Goal: Find specific page/section: Find specific page/section

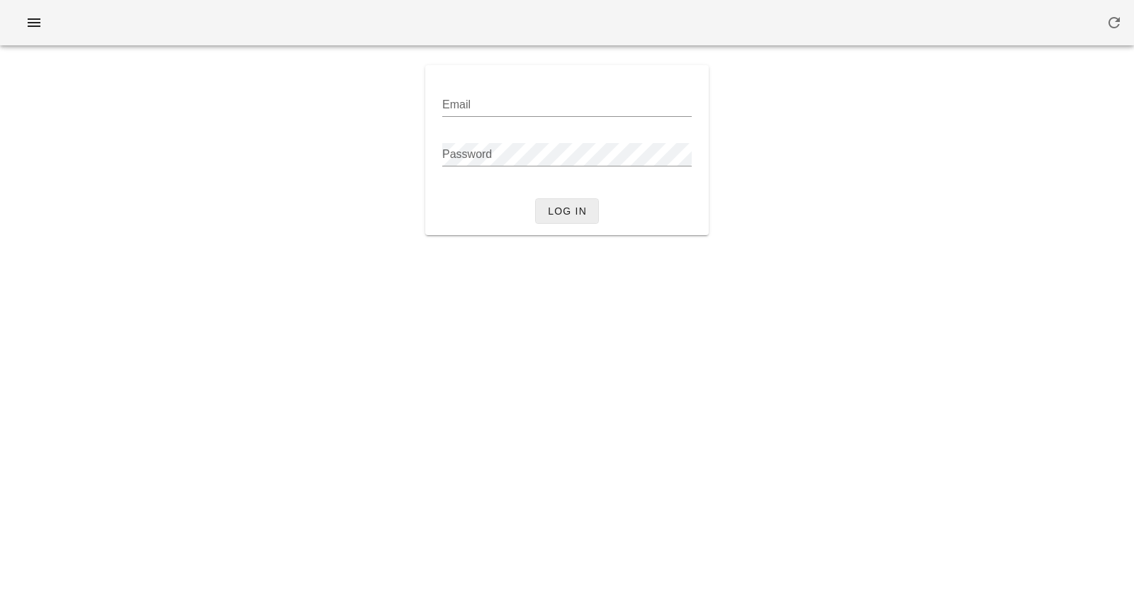
type input "[PERSON_NAME][EMAIL_ADDRESS][DOMAIN_NAME]"
click at [553, 205] on span "Log in" at bounding box center [567, 210] width 40 height 11
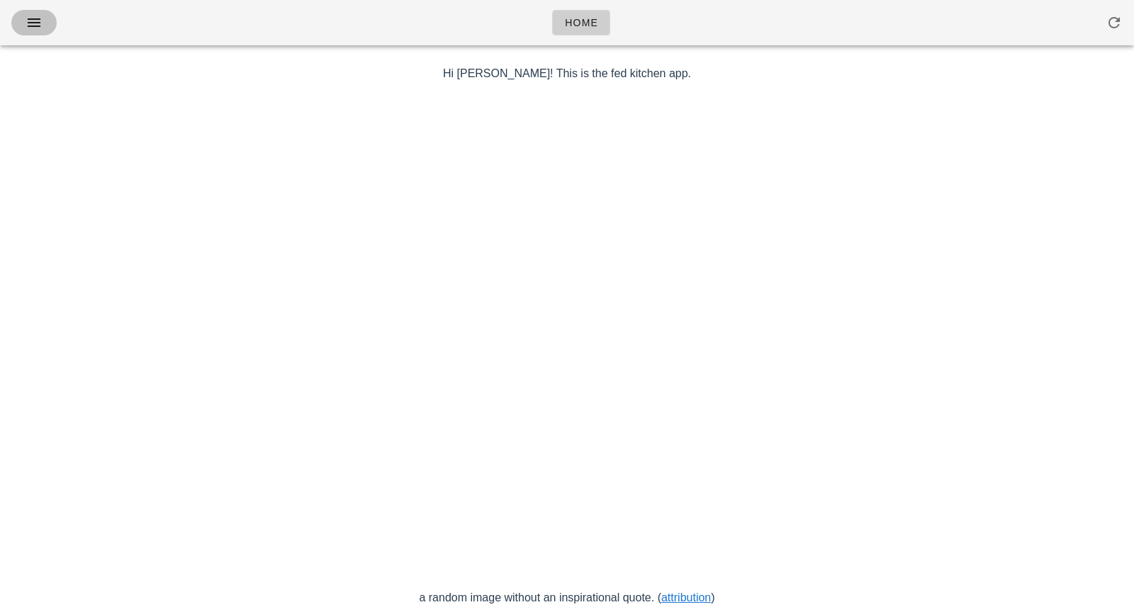
click at [40, 28] on icon "button" at bounding box center [34, 22] width 17 height 17
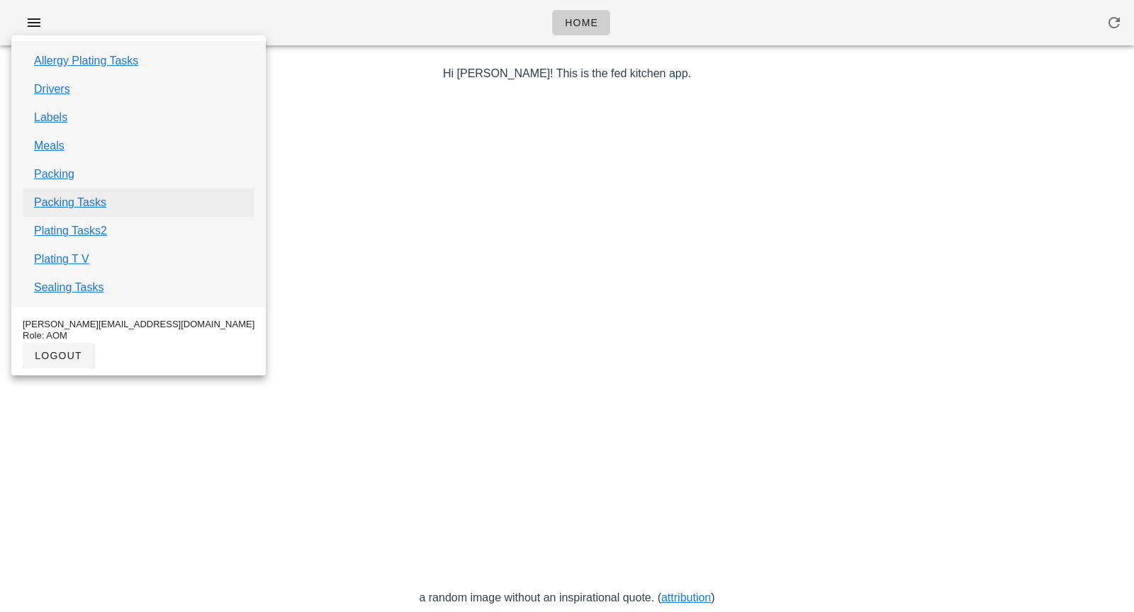
click at [98, 198] on link "Packing Tasks" at bounding box center [70, 202] width 72 height 17
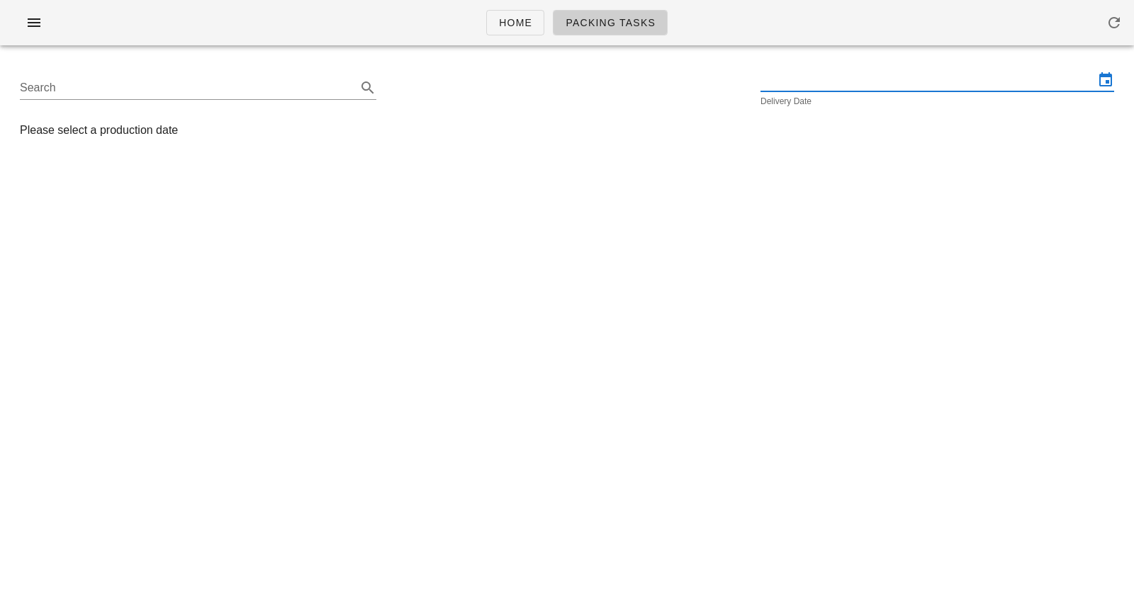
click at [825, 86] on input "text" at bounding box center [927, 80] width 334 height 23
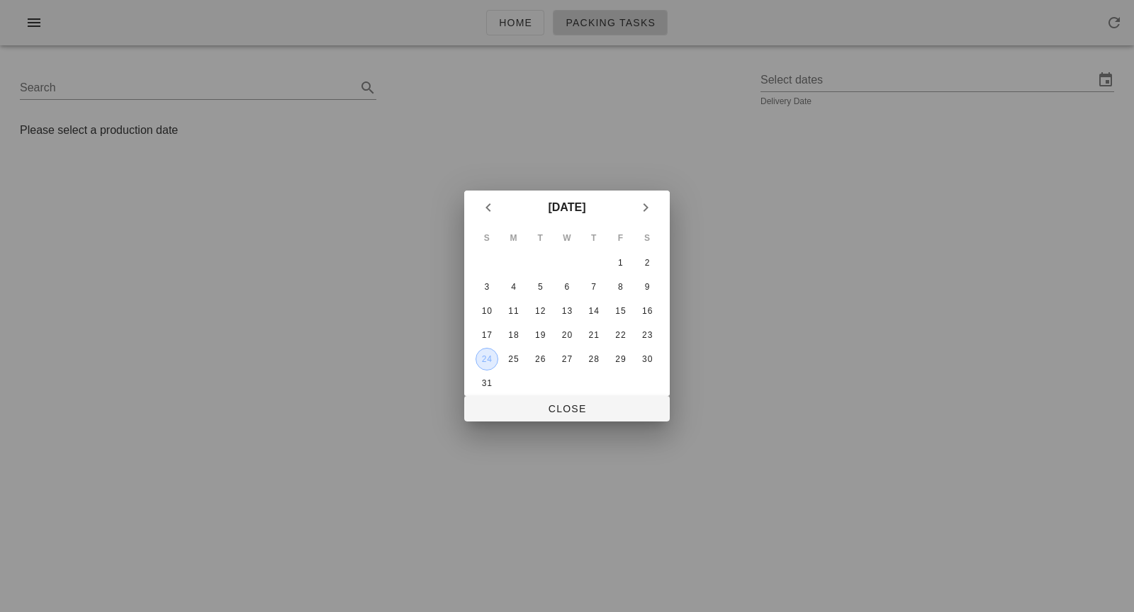
click at [487, 356] on div "24" at bounding box center [486, 359] width 21 height 10
click at [528, 409] on span "Close" at bounding box center [566, 408] width 183 height 11
type input "[DATE]"
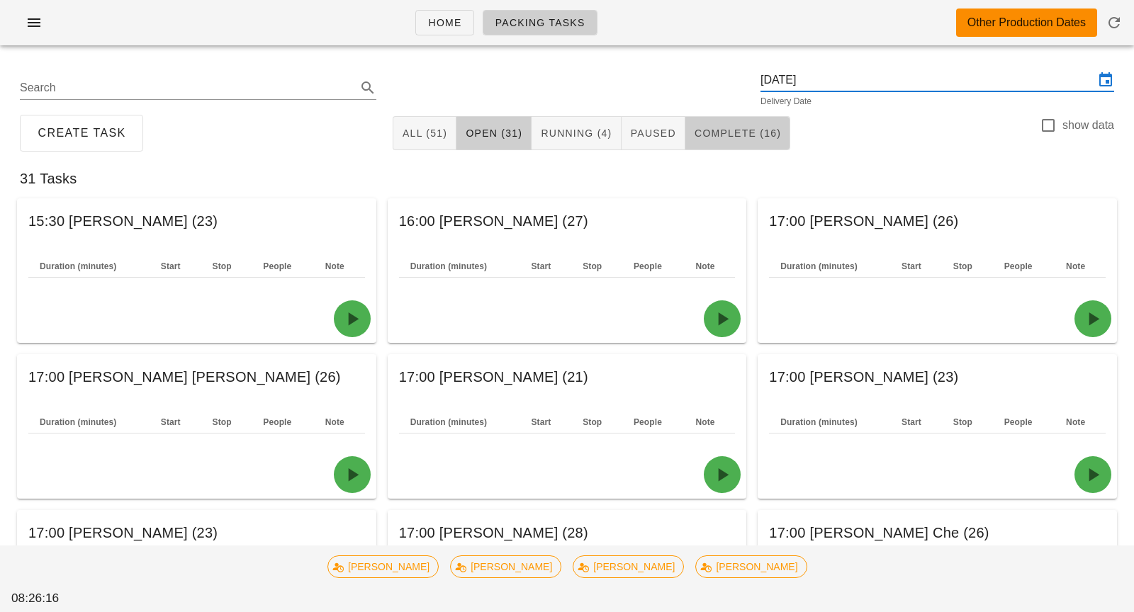
click at [720, 128] on span "Complete (16)" at bounding box center [737, 133] width 87 height 11
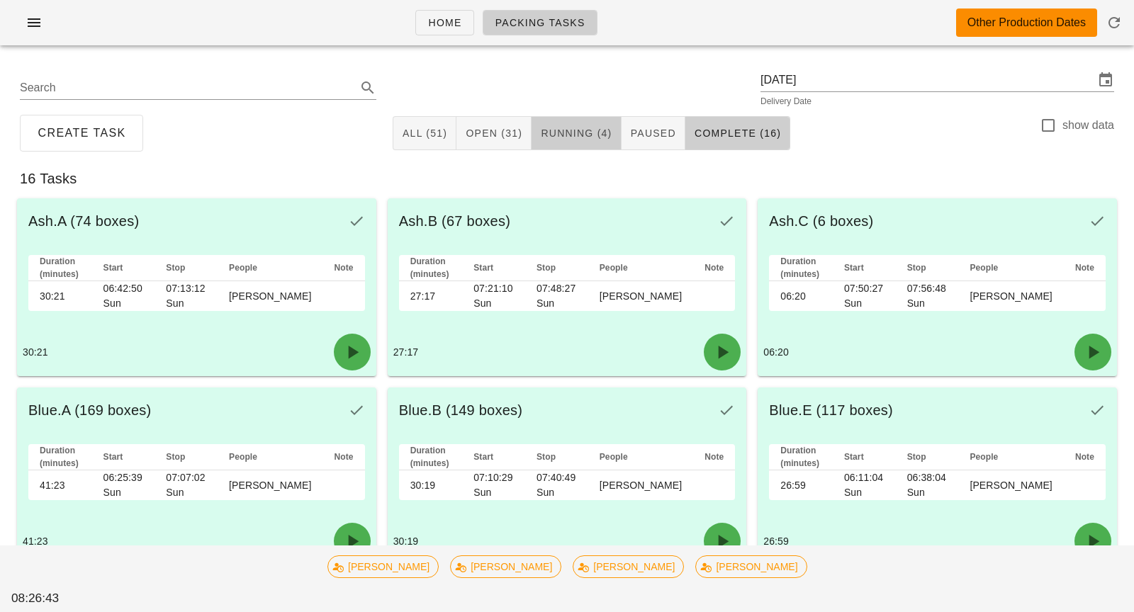
click at [595, 134] on span "Running (4)" at bounding box center [576, 133] width 72 height 11
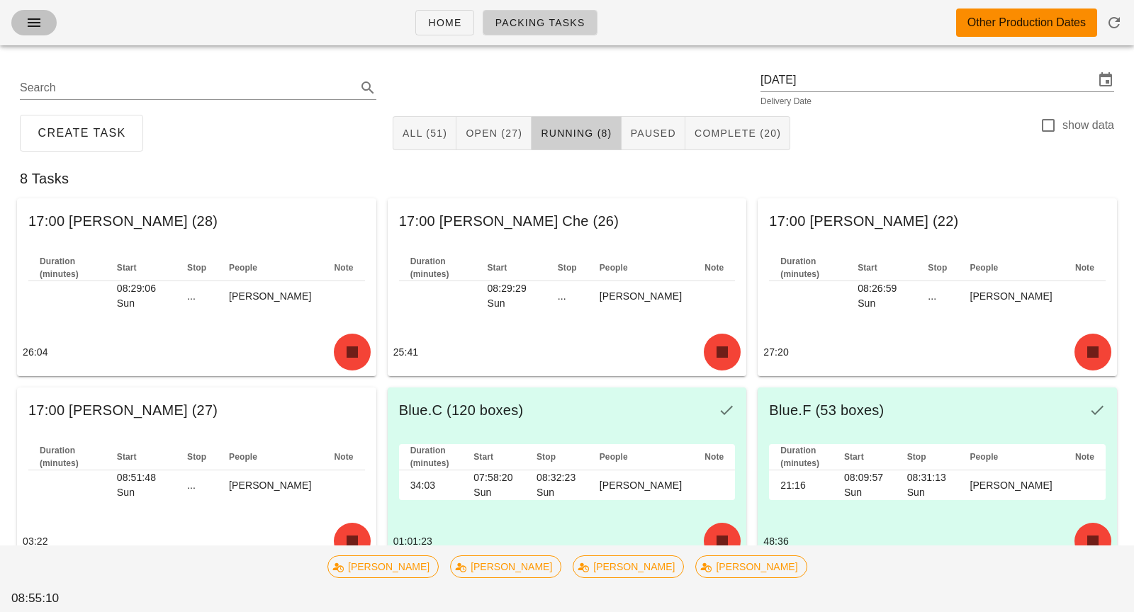
click at [40, 27] on icon "button" at bounding box center [34, 22] width 17 height 17
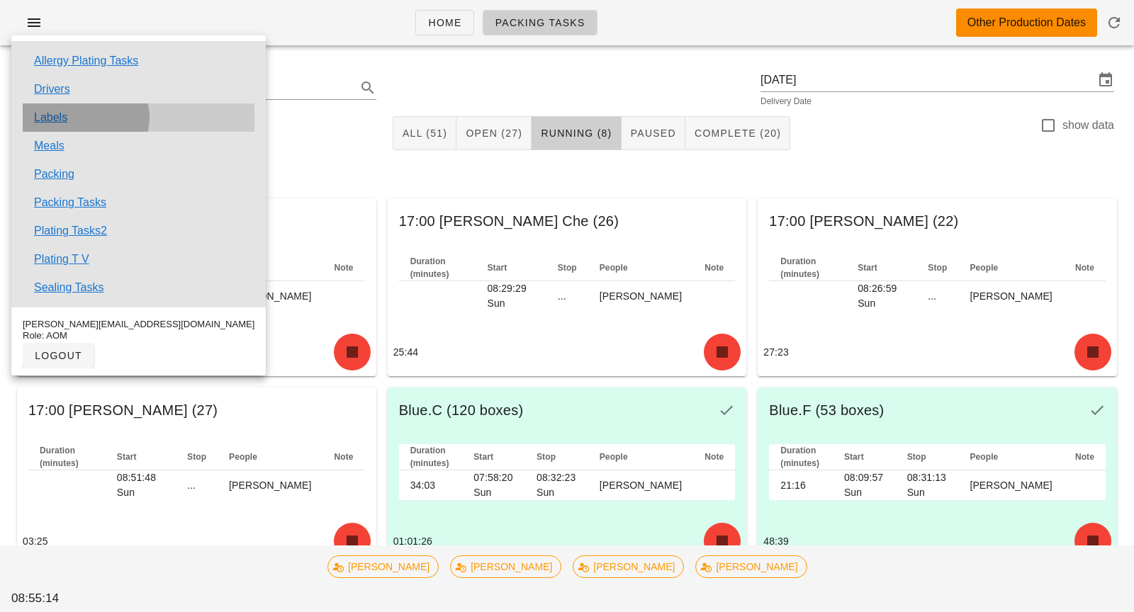
click at [88, 122] on div "Labels" at bounding box center [139, 117] width 232 height 28
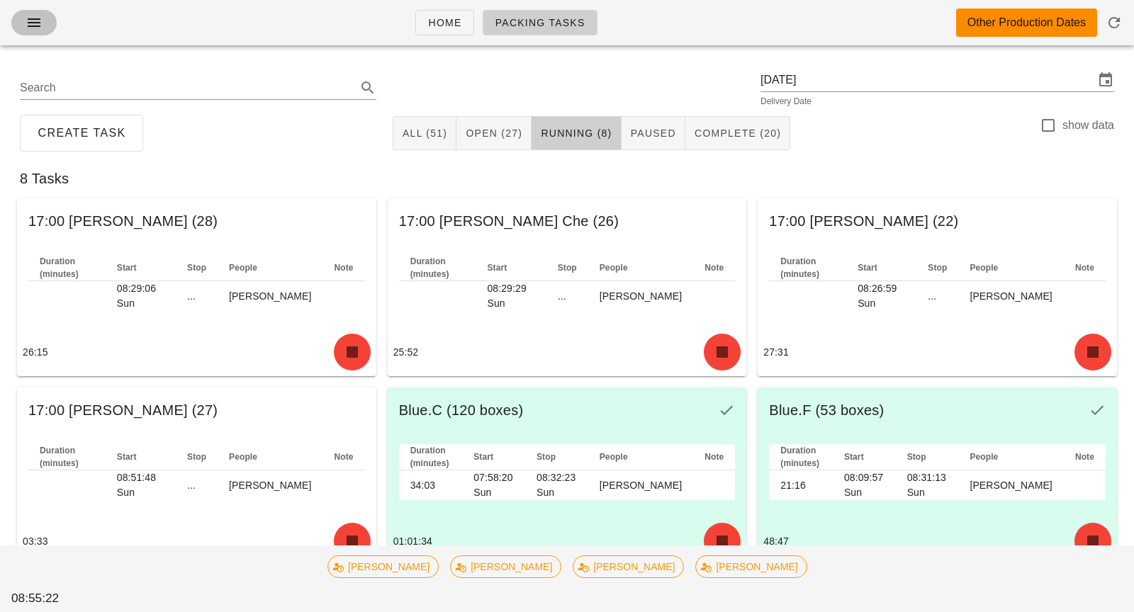
click at [33, 33] on button "button" at bounding box center [33, 23] width 45 height 26
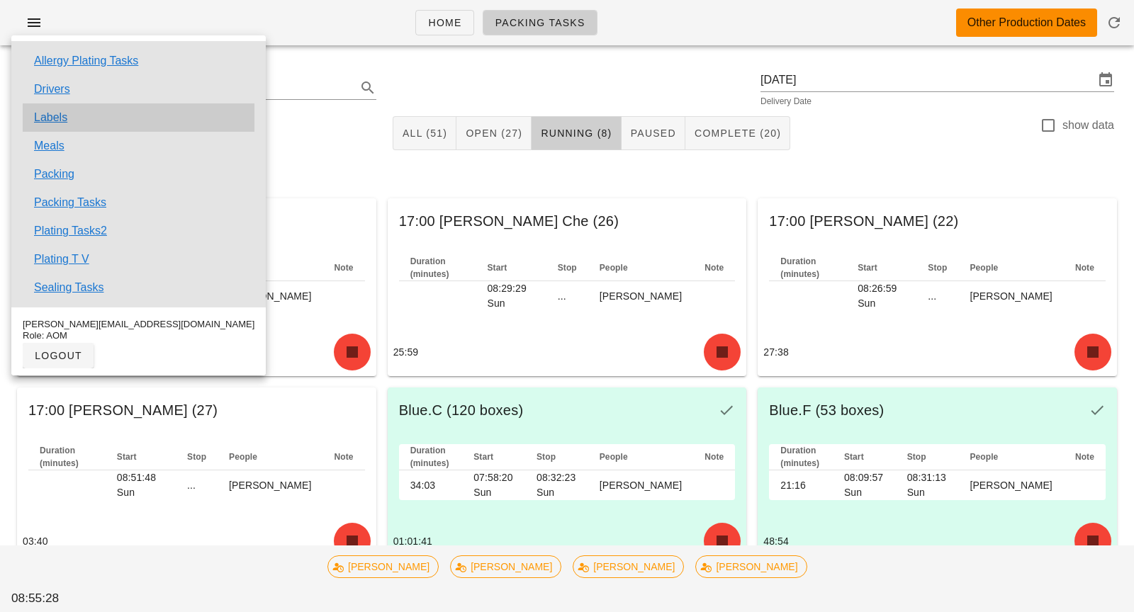
click at [96, 123] on div "Labels" at bounding box center [139, 117] width 232 height 28
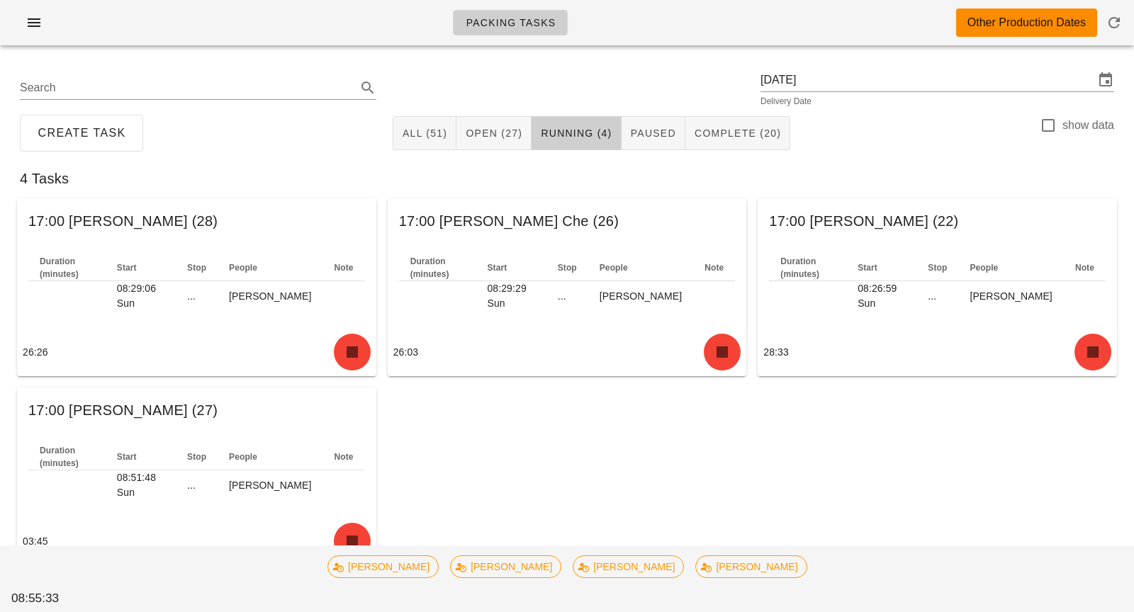
click at [37, 40] on div "Packing Tasks Other Production Dates" at bounding box center [567, 22] width 1134 height 45
click at [35, 25] on icon "button" at bounding box center [34, 22] width 17 height 17
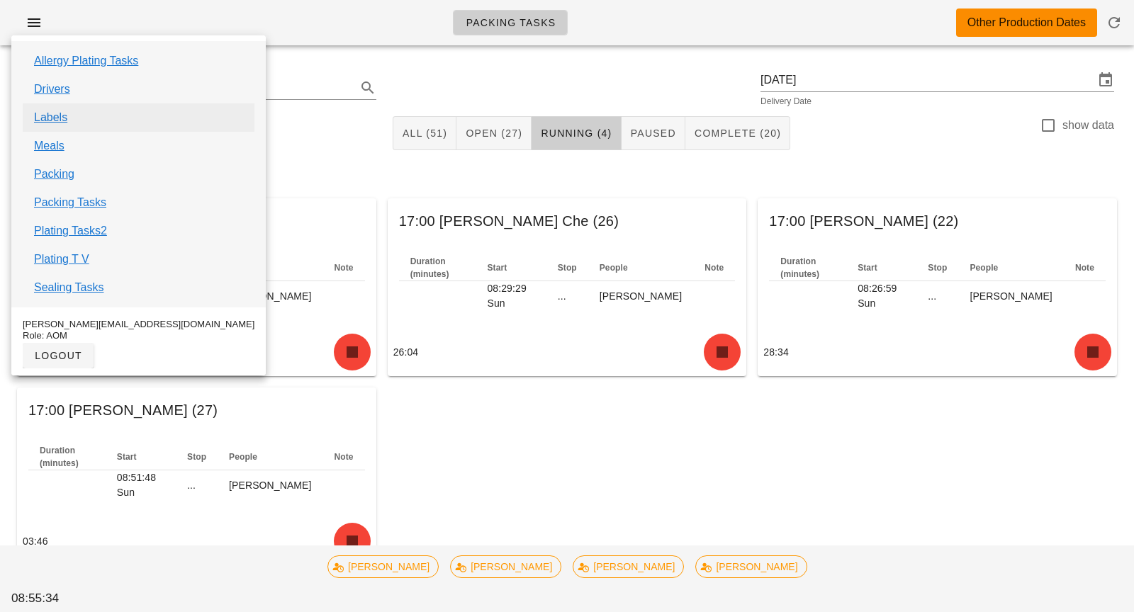
click at [55, 114] on link "Labels" at bounding box center [50, 117] width 33 height 17
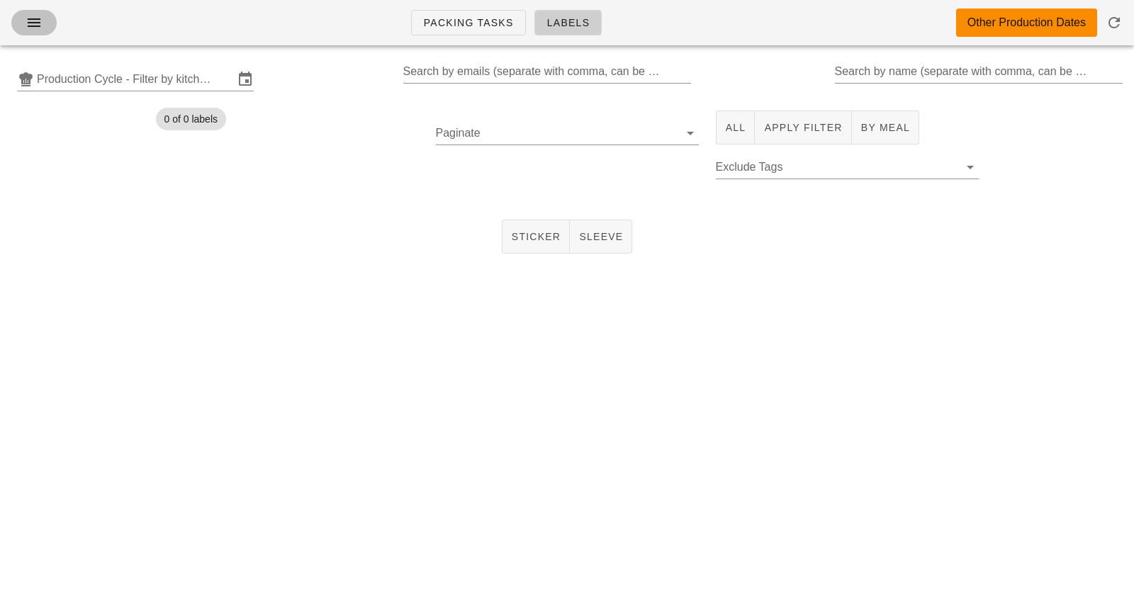
click at [37, 16] on icon "button" at bounding box center [34, 22] width 17 height 17
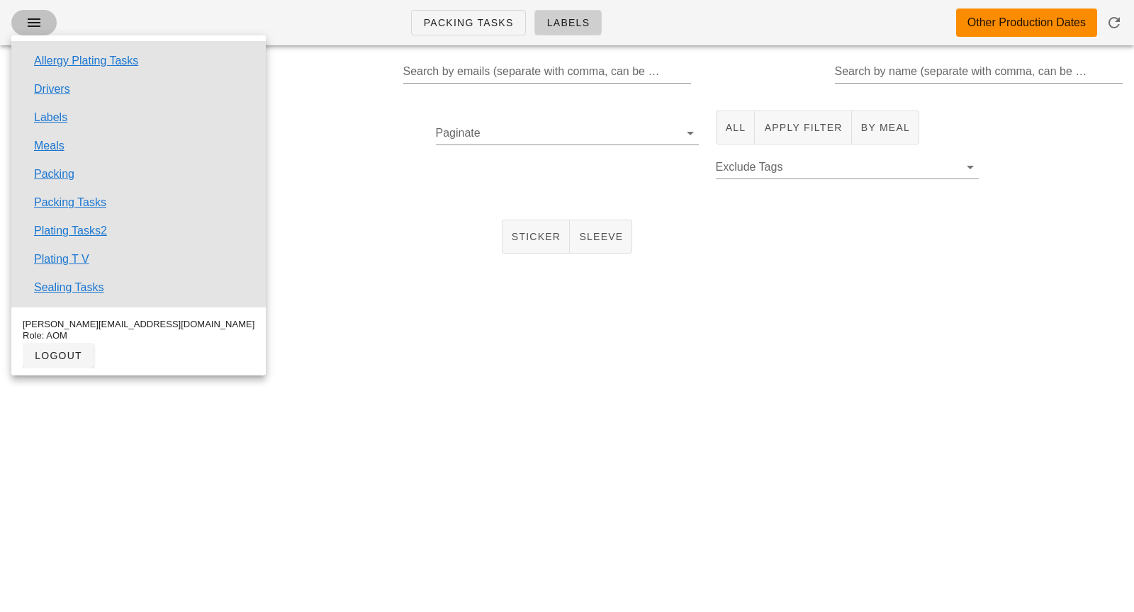
click at [37, 16] on icon "button" at bounding box center [34, 22] width 17 height 17
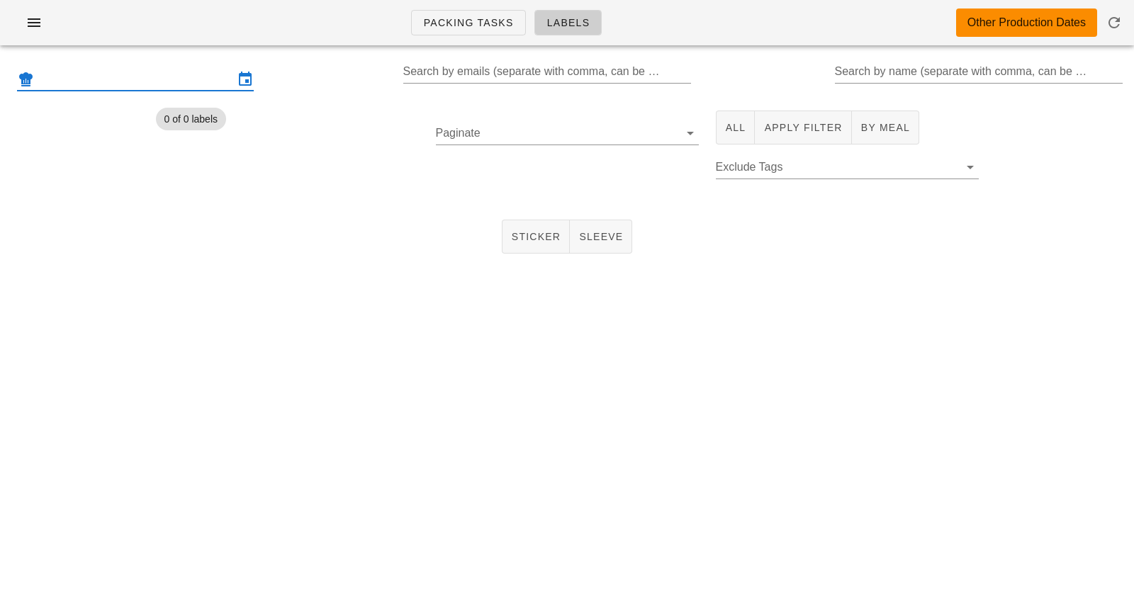
click at [144, 77] on input "text" at bounding box center [135, 79] width 197 height 23
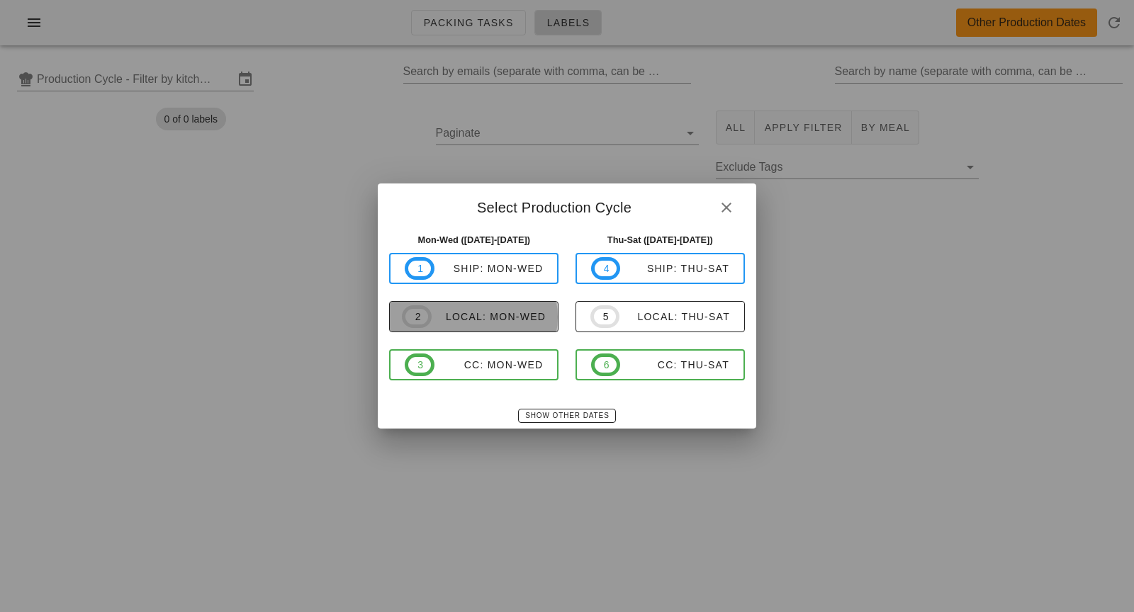
click at [509, 322] on div "local: Mon-Wed" at bounding box center [488, 316] width 114 height 11
type input "local: Mon-Wed ([DATE]-[DATE])"
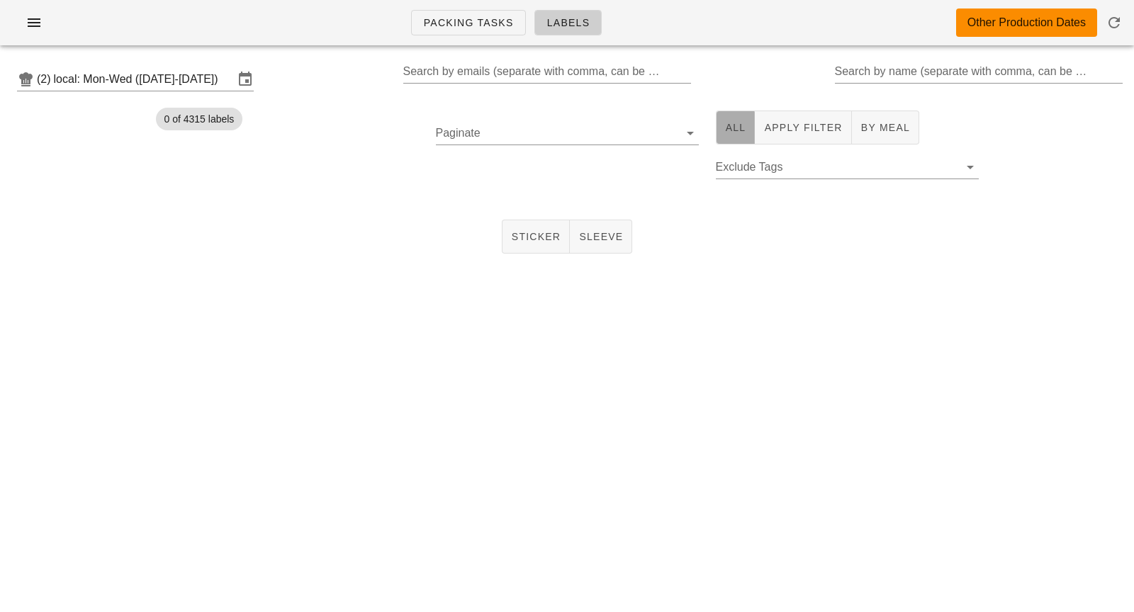
click at [722, 130] on button "All" at bounding box center [736, 128] width 40 height 34
click at [558, 222] on button "Sticker" at bounding box center [536, 237] width 69 height 34
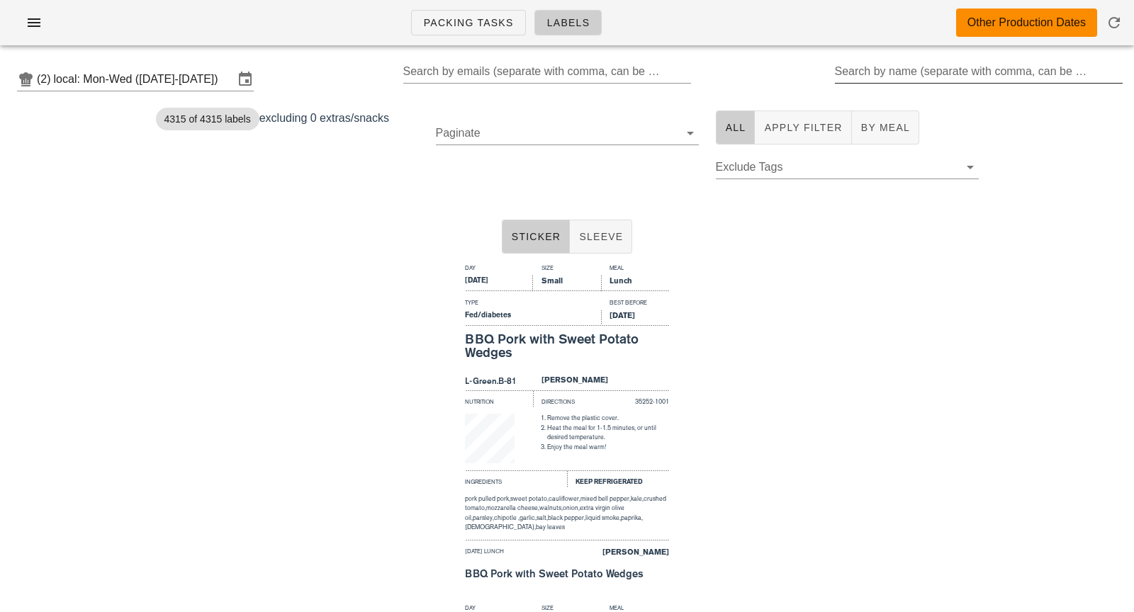
click at [870, 67] on div "Search by name (separate with comma, can be partial)" at bounding box center [978, 71] width 286 height 23
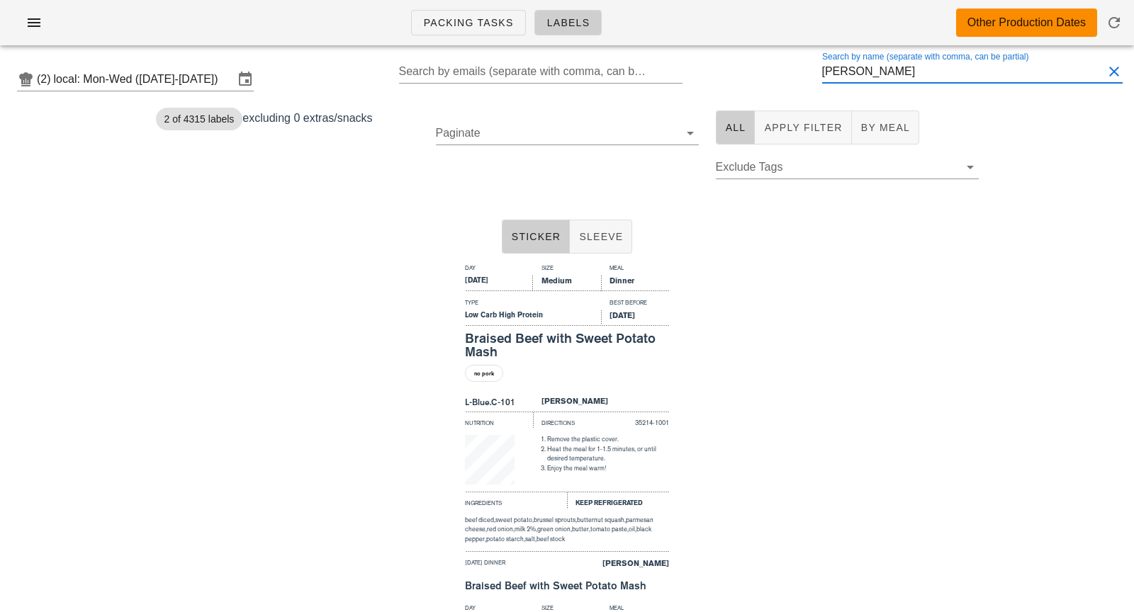
drag, startPoint x: 909, startPoint y: 66, endPoint x: 793, endPoint y: 52, distance: 117.0
click at [793, 52] on div "Packing Tasks Labels Other Production Dates (2) local: Mon-Wed ([DATE]-[DATE]) …" at bounding box center [567, 498] width 1134 height 996
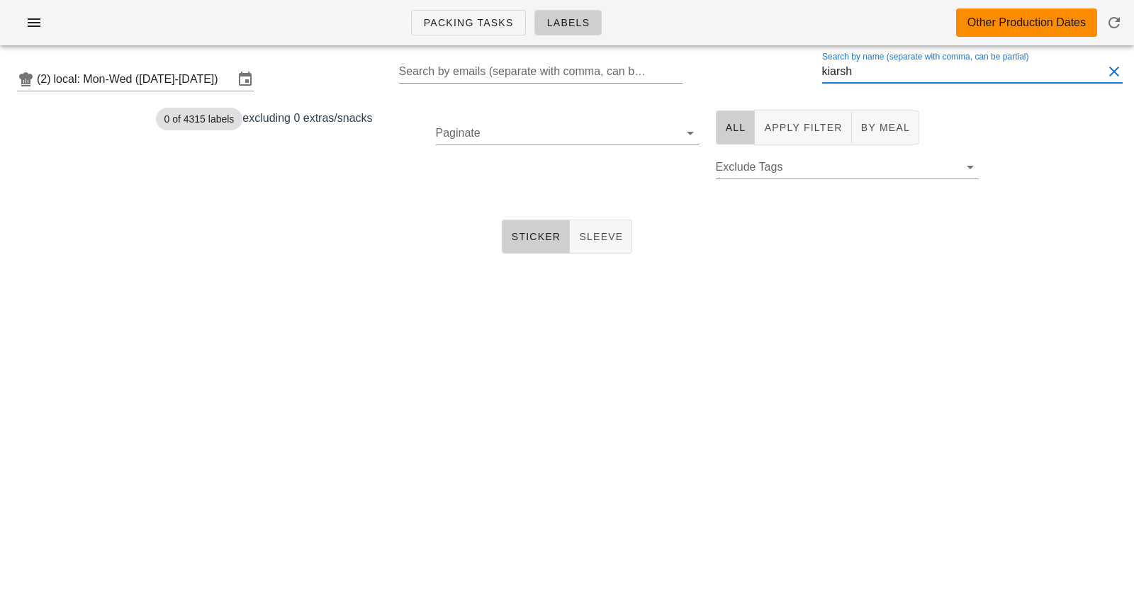
scroll to position [1, 0]
drag, startPoint x: 871, startPoint y: 75, endPoint x: 799, endPoint y: 73, distance: 71.6
click at [799, 72] on div "(2) local: Mon-Wed ([DATE]-[DATE]) Search by emails (separate with comma, can b…" at bounding box center [567, 79] width 1134 height 45
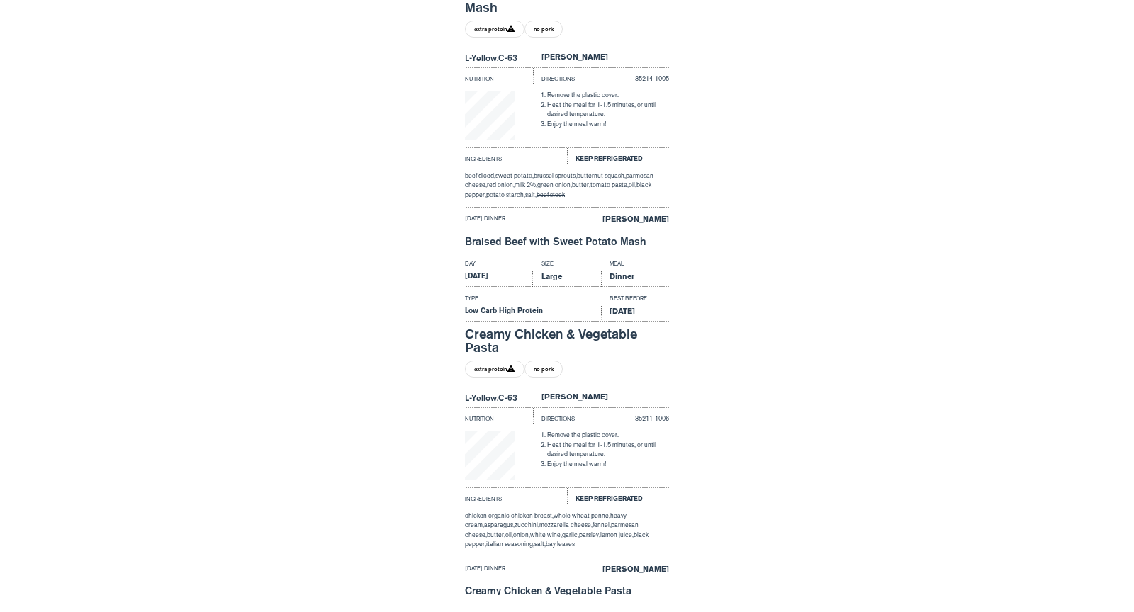
scroll to position [1743, 0]
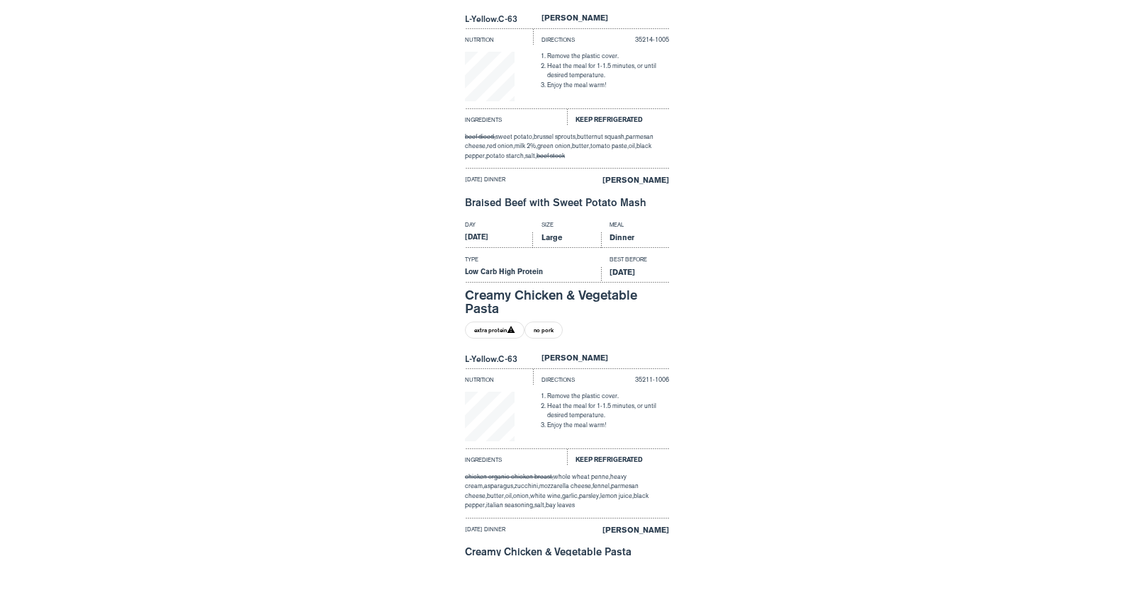
type input "[PERSON_NAME]"
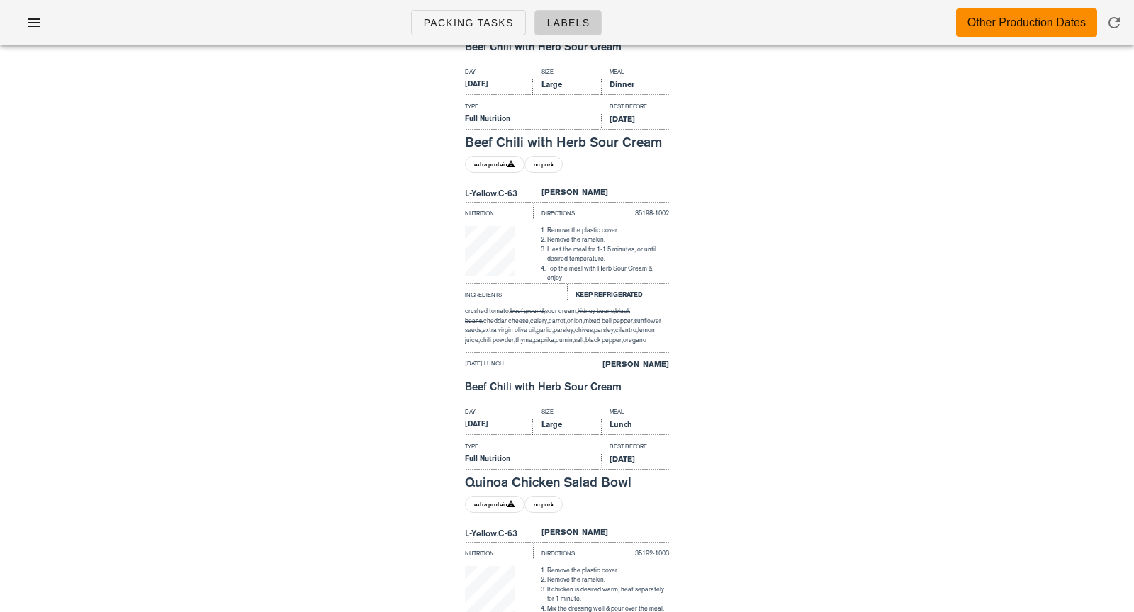
scroll to position [0, 0]
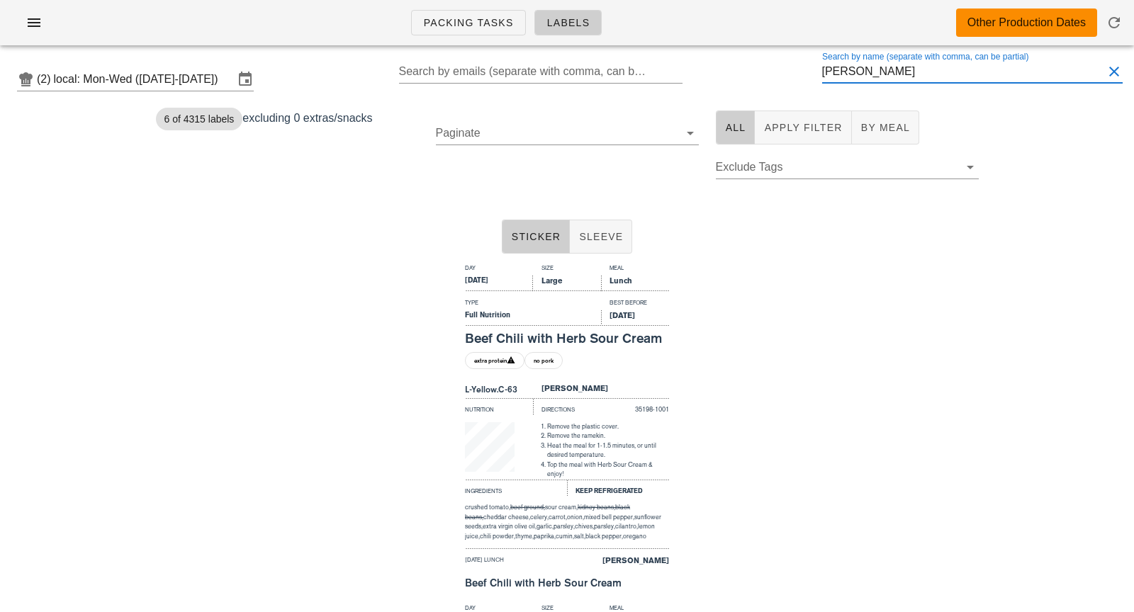
click at [919, 85] on div "Search by name (separate with comma, can be partial) [PERSON_NAME]" at bounding box center [972, 79] width 301 height 38
click at [1107, 70] on button "Clear Search by name (separate with comma, can be partial)" at bounding box center [1113, 71] width 17 height 17
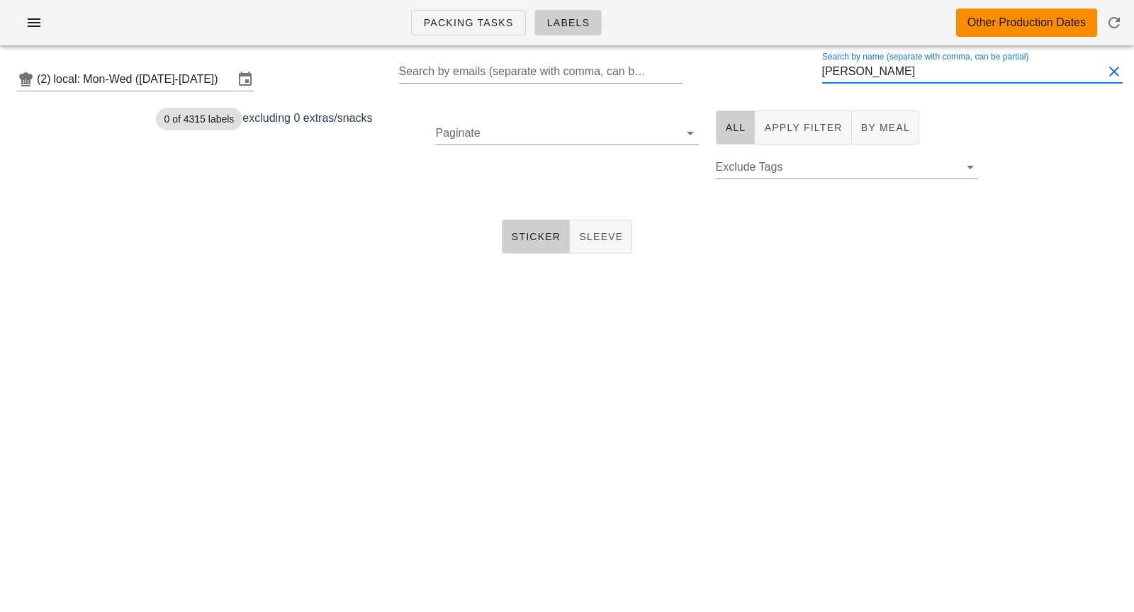
click at [849, 74] on input "[PERSON_NAME]" at bounding box center [962, 71] width 281 height 23
type input "camp"
click at [1107, 70] on button "Clear Search by name (separate with comma, can be partial)" at bounding box center [1113, 71] width 17 height 17
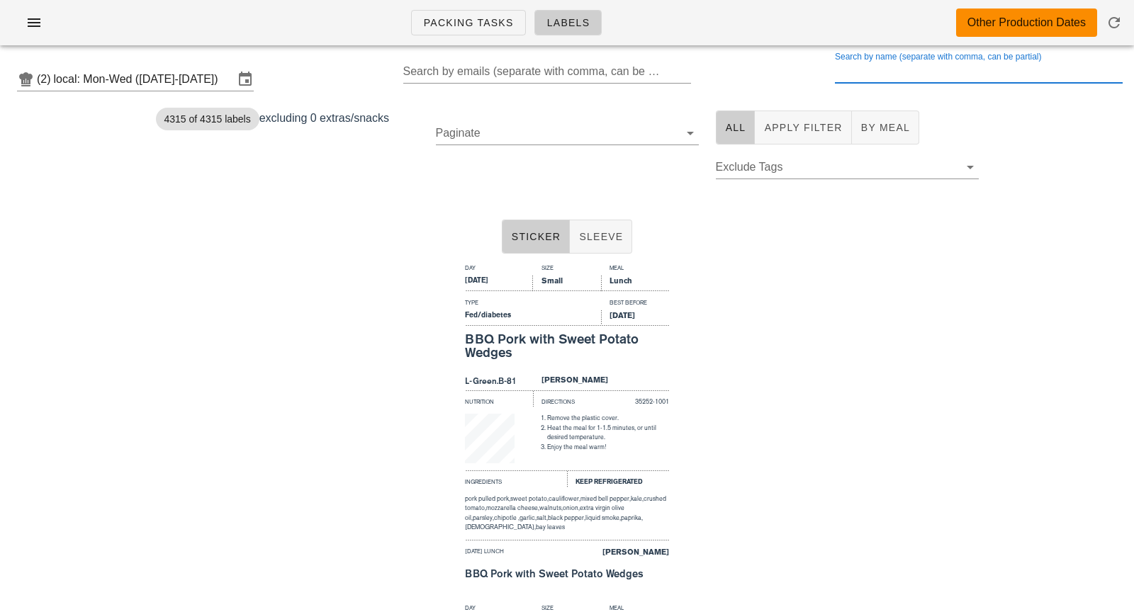
click at [1064, 264] on div "Day Size Meal [DATE] Small Lunch Type Best Before Fed/diabetes [DATE] BBQ Pork …" at bounding box center [567, 429] width 1134 height 340
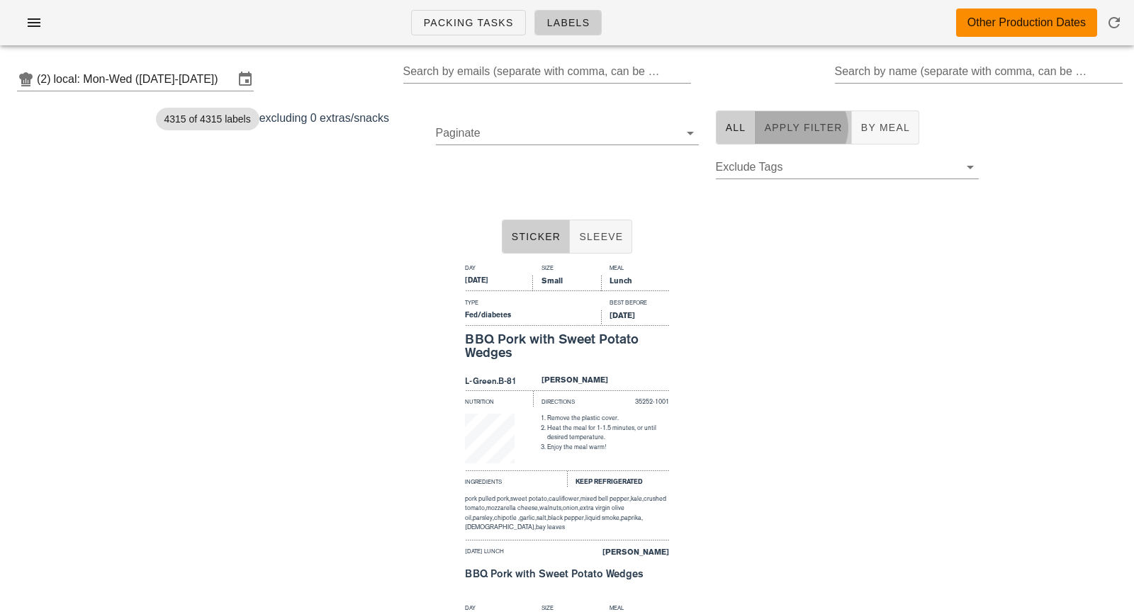
click at [823, 130] on span "Apply Filter" at bounding box center [802, 127] width 79 height 11
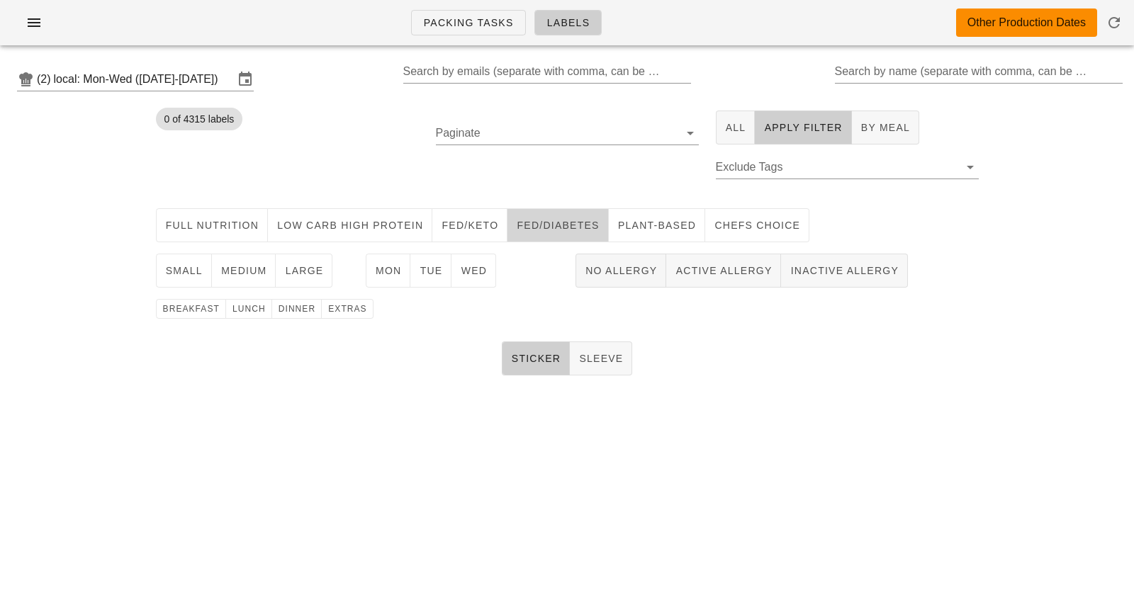
click at [545, 230] on span "Fed/diabetes" at bounding box center [557, 225] width 83 height 11
click at [257, 276] on span "medium" at bounding box center [243, 270] width 47 height 11
click at [461, 271] on span "Wed" at bounding box center [473, 270] width 27 height 11
click at [298, 311] on span "dinner" at bounding box center [297, 309] width 38 height 10
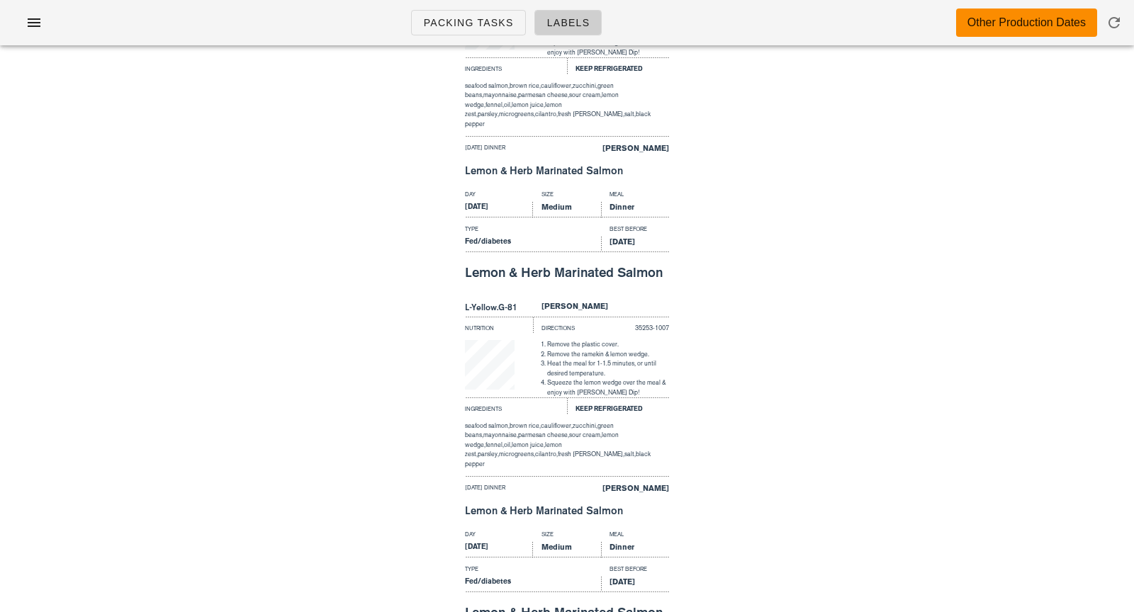
scroll to position [2237, 0]
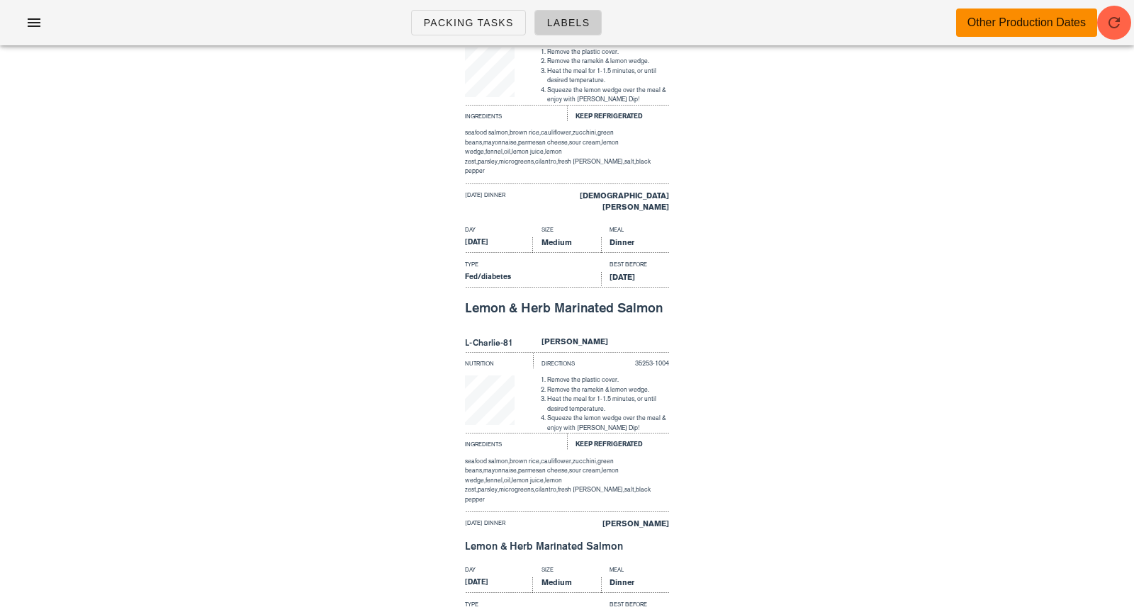
scroll to position [887, 0]
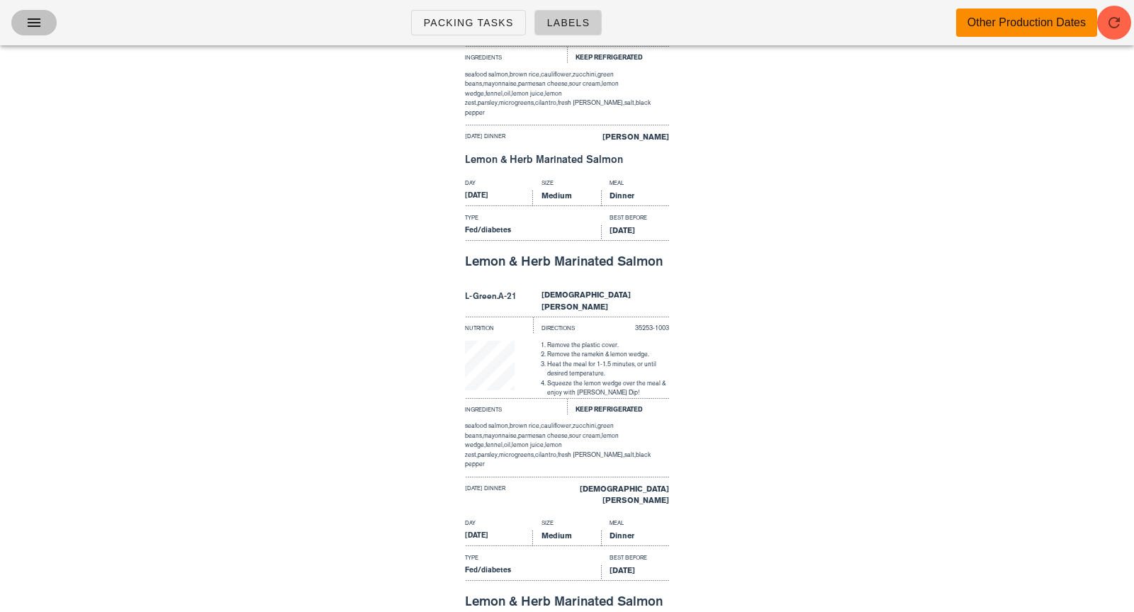
click at [31, 23] on icon "button" at bounding box center [34, 22] width 17 height 17
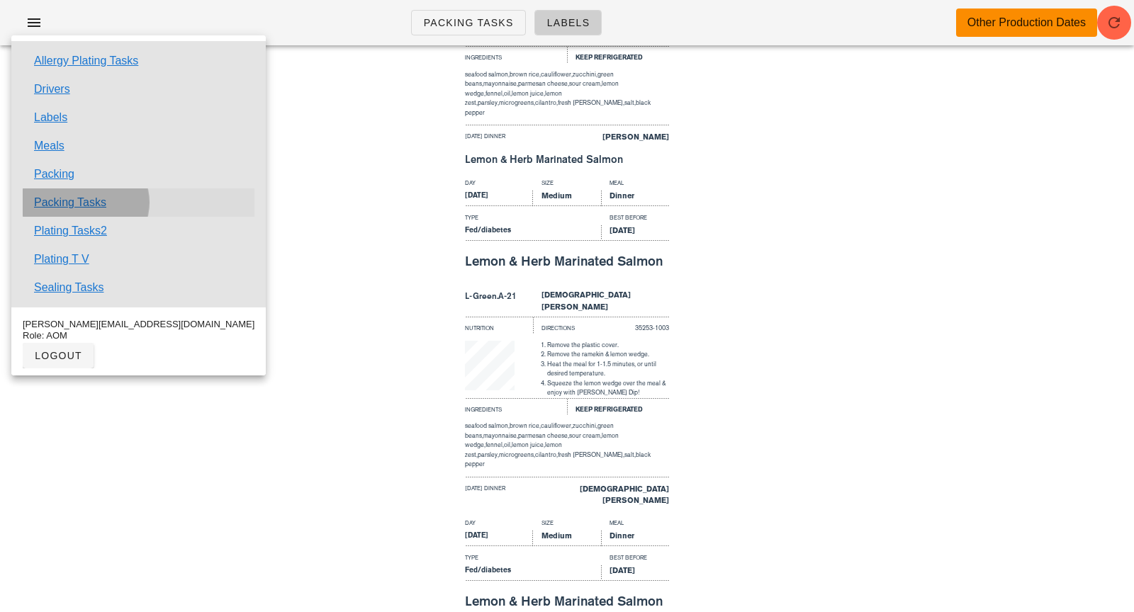
click at [92, 202] on link "Packing Tasks" at bounding box center [70, 202] width 72 height 17
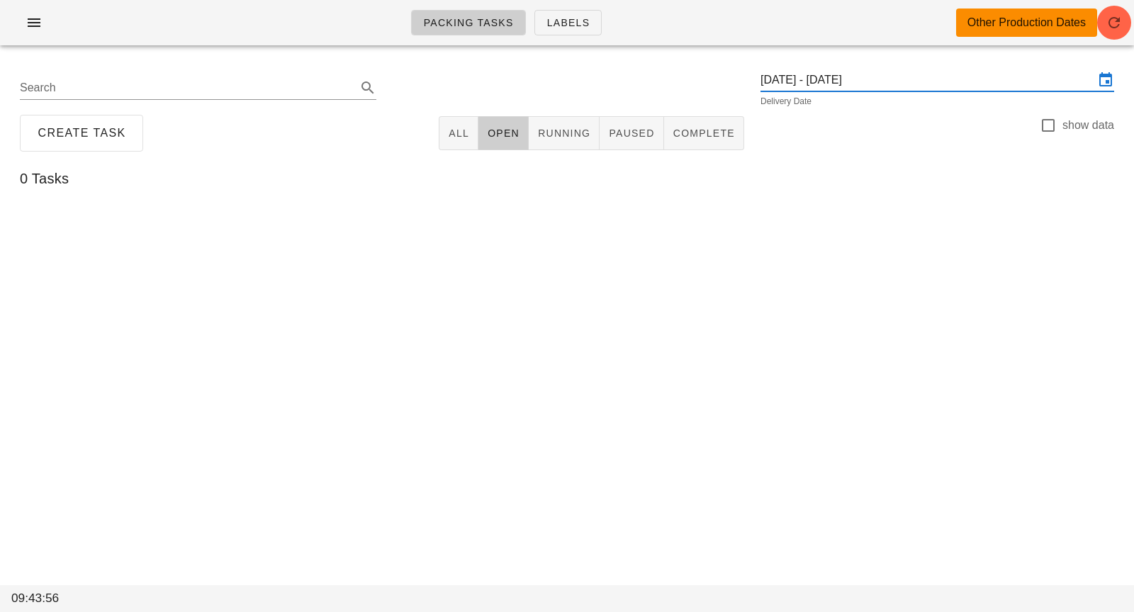
click at [919, 81] on input "Monday August 25 - Wednesday August 27" at bounding box center [927, 80] width 334 height 23
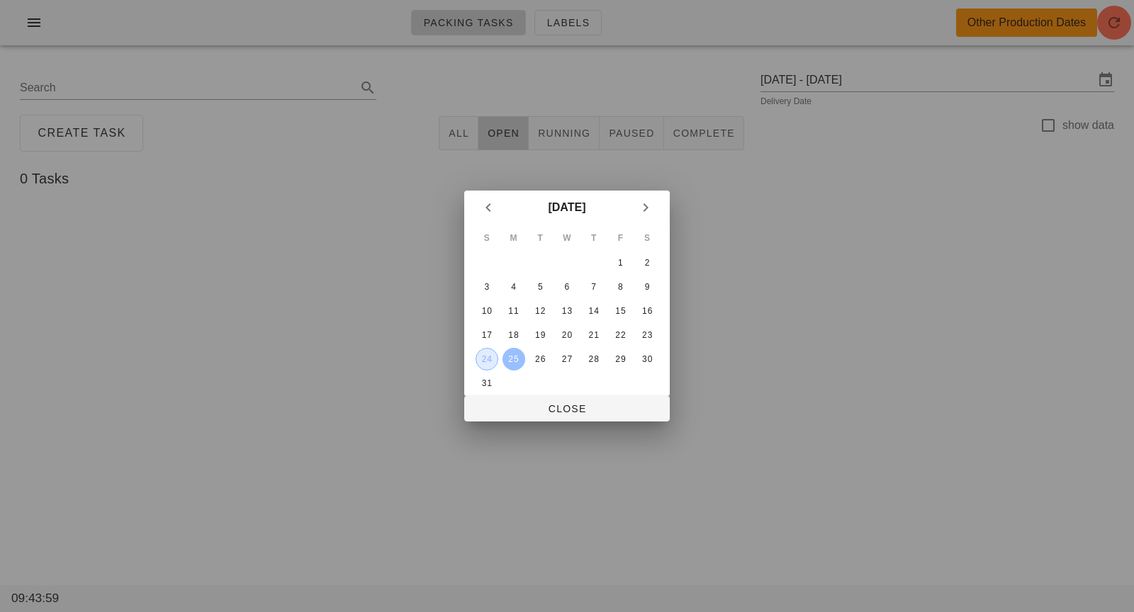
click at [488, 366] on button "24" at bounding box center [486, 359] width 23 height 23
click at [515, 403] on span "Close" at bounding box center [566, 408] width 183 height 11
type input "[DATE]"
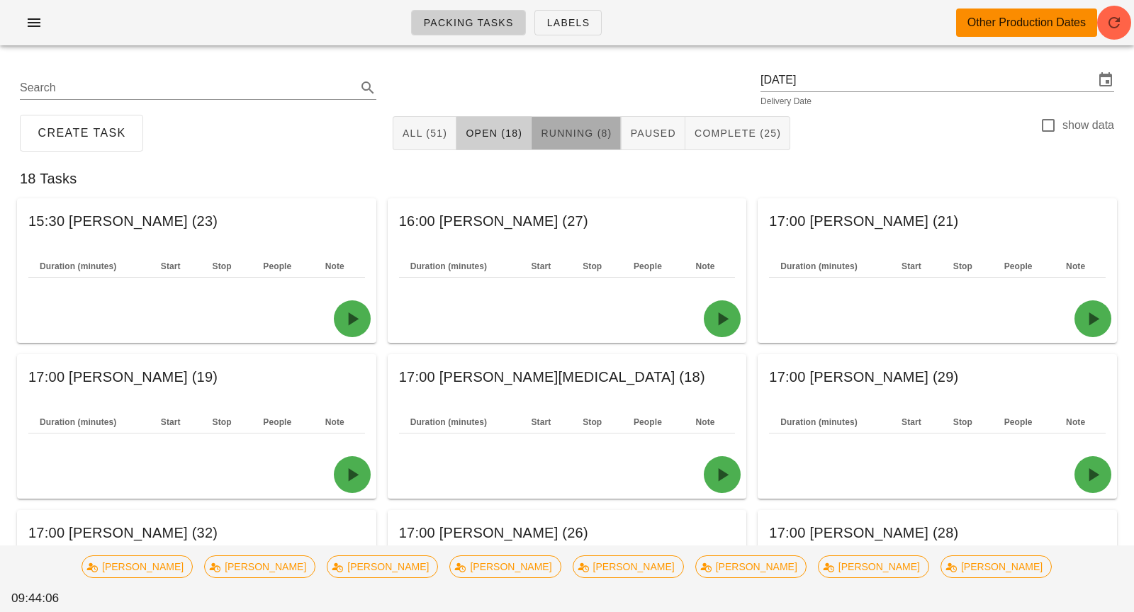
click at [592, 140] on button "Running (8)" at bounding box center [575, 133] width 89 height 34
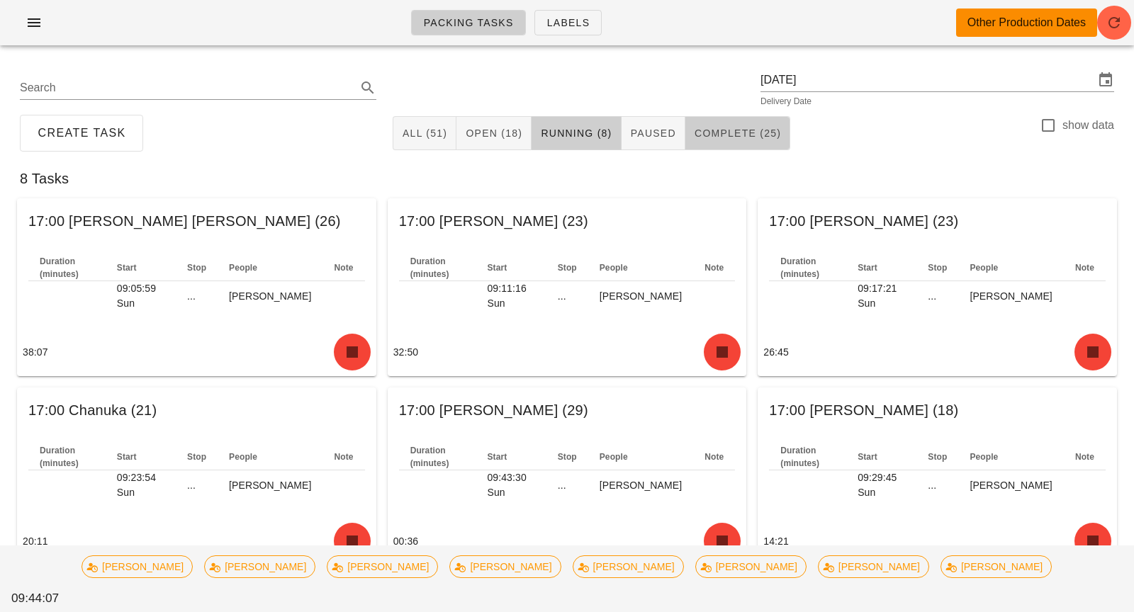
click at [745, 139] on span "Complete (25)" at bounding box center [737, 133] width 87 height 11
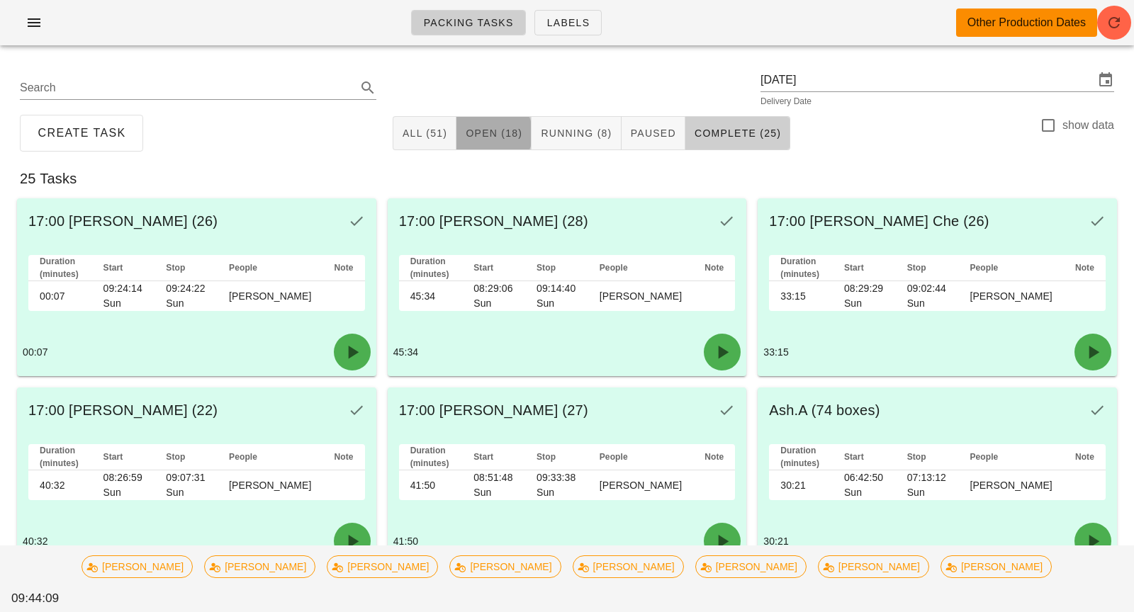
click at [490, 135] on span "Open (18)" at bounding box center [493, 133] width 57 height 11
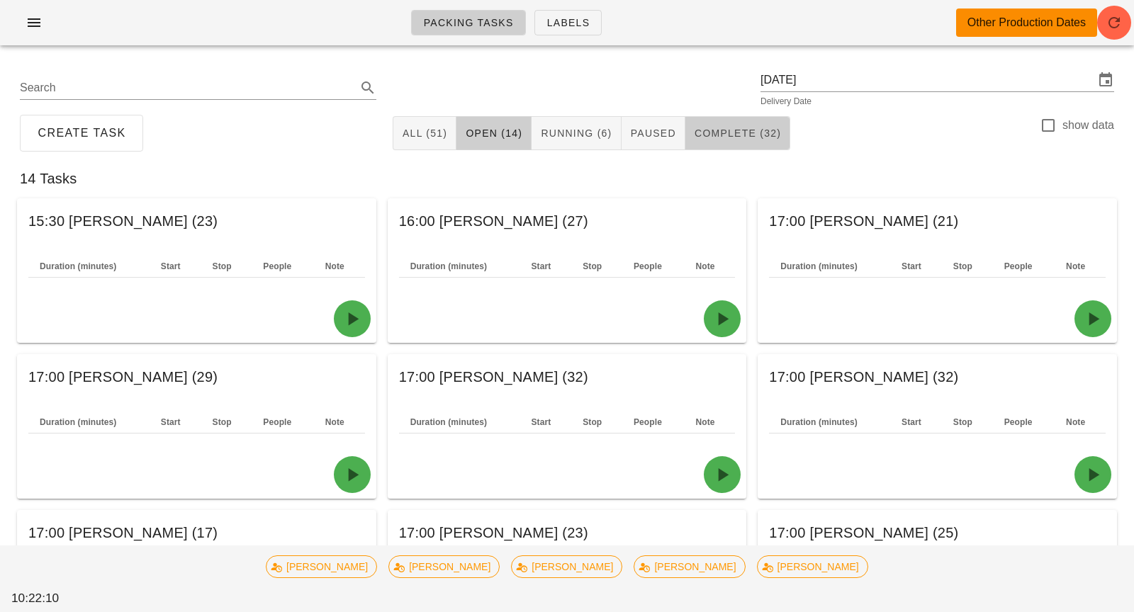
click at [717, 138] on span "Complete (32)" at bounding box center [737, 133] width 87 height 11
